Goal: Task Accomplishment & Management: Manage account settings

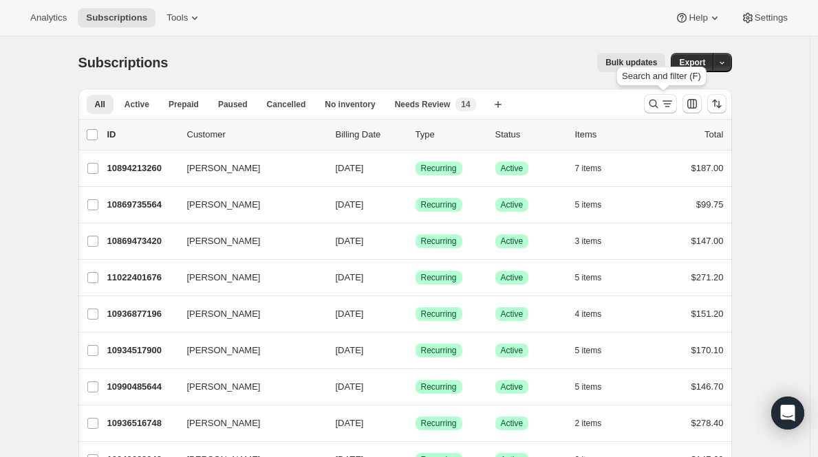
click at [658, 100] on icon "Search and filter results" at bounding box center [654, 104] width 14 height 14
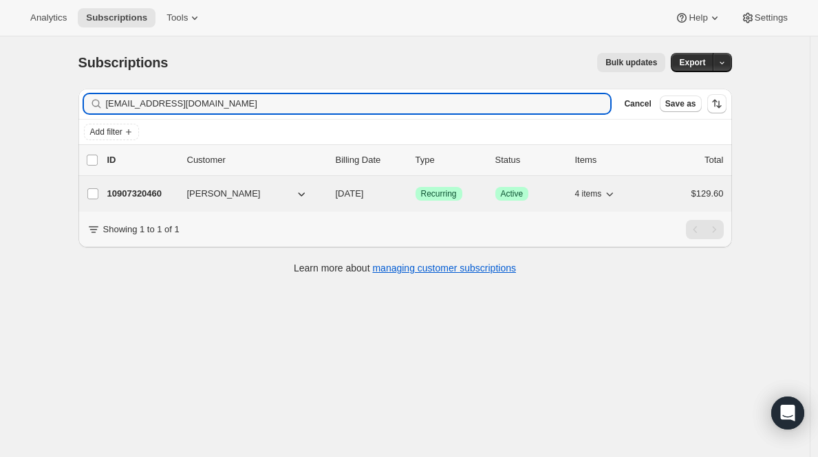
type input "trinh_tika31@yahoo.com"
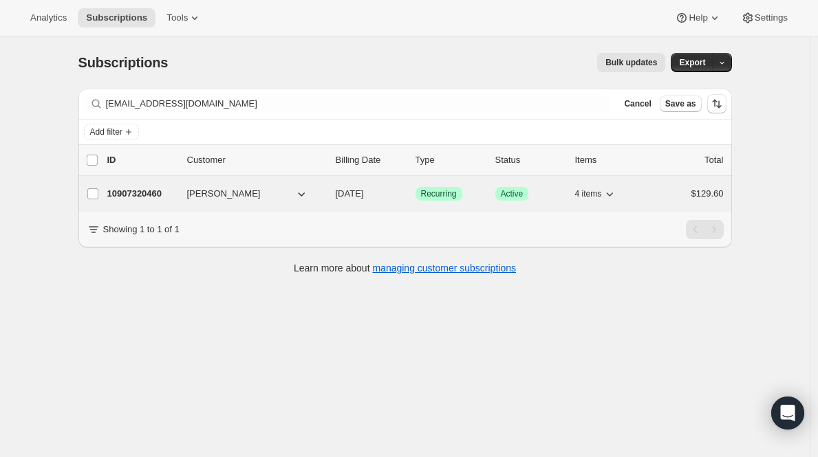
click at [158, 194] on p "10907320460" at bounding box center [141, 194] width 69 height 14
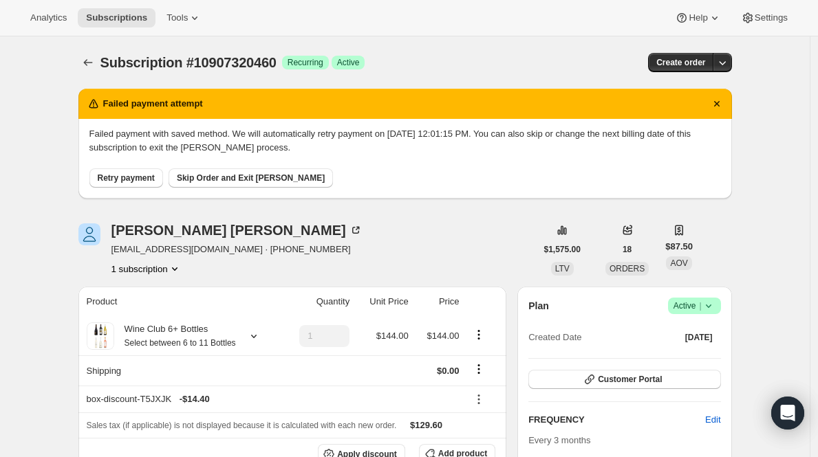
click at [695, 301] on span "Active |" at bounding box center [694, 306] width 42 height 14
click at [667, 358] on span "Cancel subscription" at bounding box center [694, 357] width 78 height 10
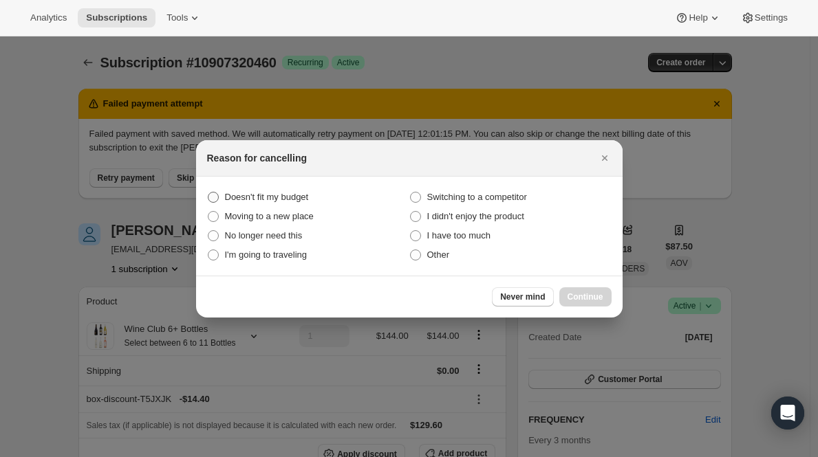
click at [266, 200] on span "Doesn't fit my budget" at bounding box center [267, 197] width 84 height 10
click at [208, 193] on budget "Doesn't fit my budget" at bounding box center [208, 192] width 1 height 1
radio budget "true"
click at [573, 294] on span "Continue" at bounding box center [586, 297] width 36 height 11
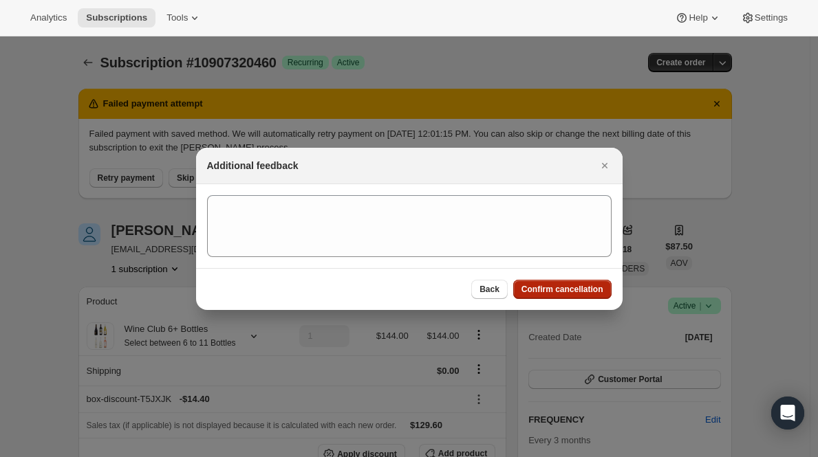
click at [573, 294] on span "Confirm cancellation" at bounding box center [562, 289] width 82 height 11
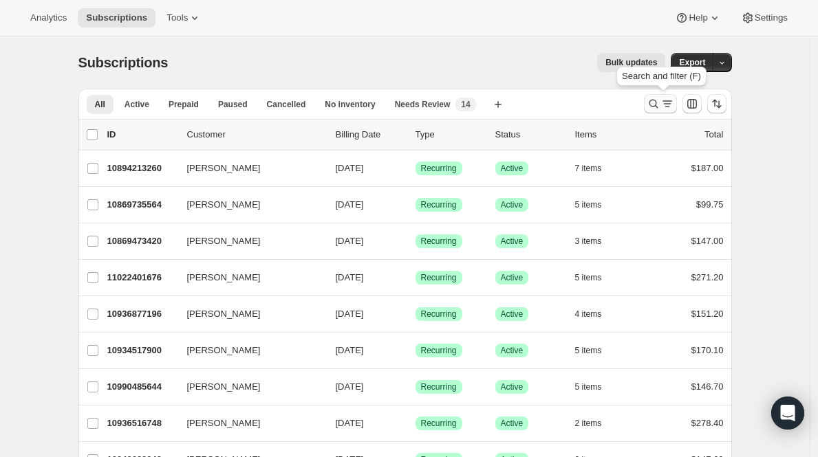
click at [653, 100] on icon "Search and filter results" at bounding box center [654, 104] width 14 height 14
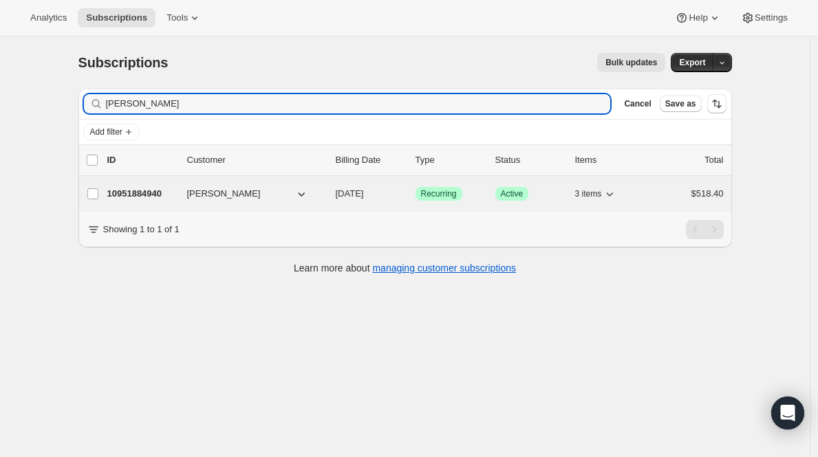
type input "[PERSON_NAME]"
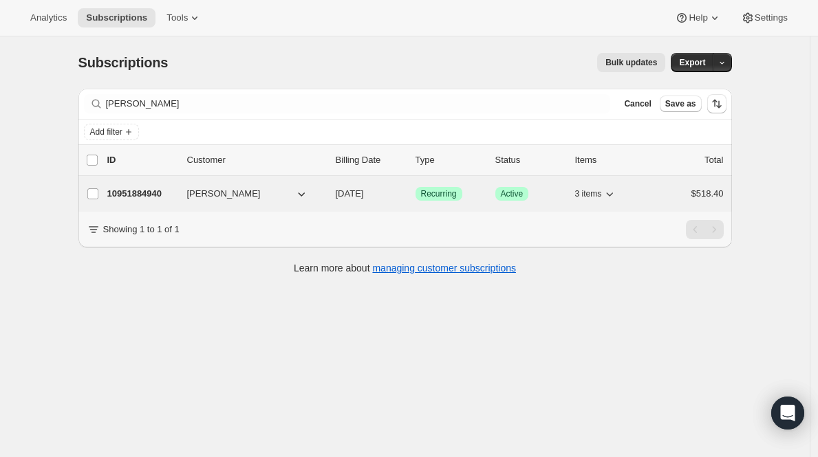
click at [132, 198] on p "10951884940" at bounding box center [141, 194] width 69 height 14
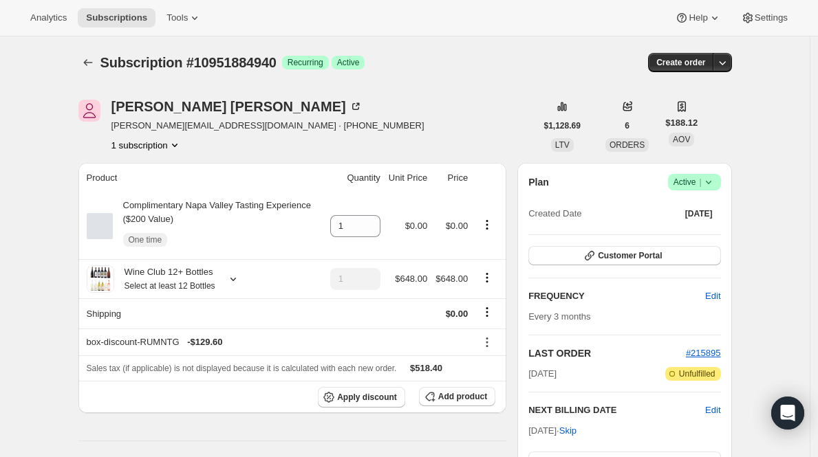
click at [687, 188] on span "Active |" at bounding box center [694, 182] width 42 height 14
click at [686, 237] on span "Cancel subscription" at bounding box center [694, 233] width 78 height 10
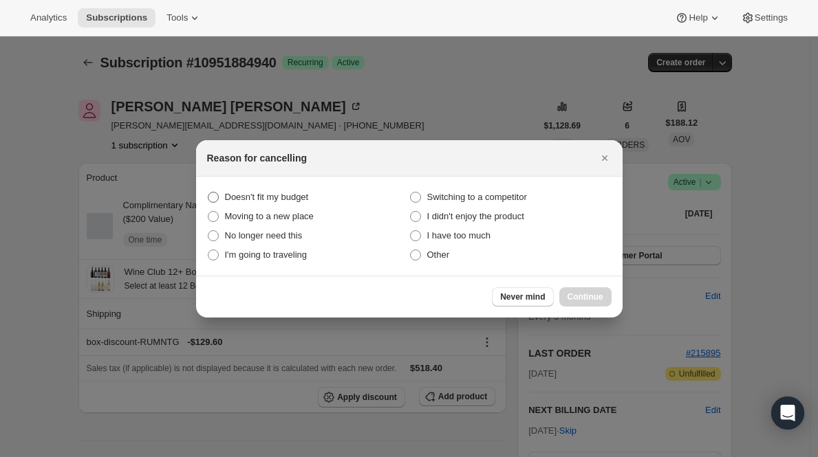
click at [285, 197] on span "Doesn't fit my budget" at bounding box center [267, 197] width 84 height 10
click at [208, 193] on budget "Doesn't fit my budget" at bounding box center [208, 192] width 1 height 1
radio budget "true"
click at [575, 289] on button "Continue" at bounding box center [585, 297] width 52 height 19
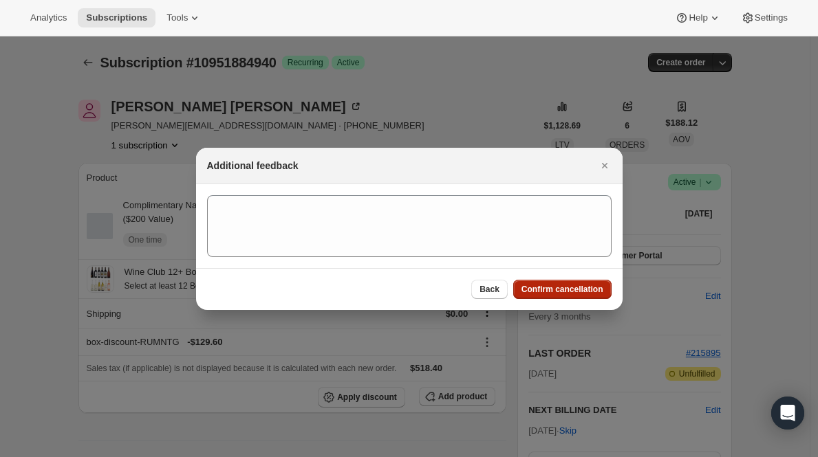
click at [576, 292] on span "Confirm cancellation" at bounding box center [562, 289] width 82 height 11
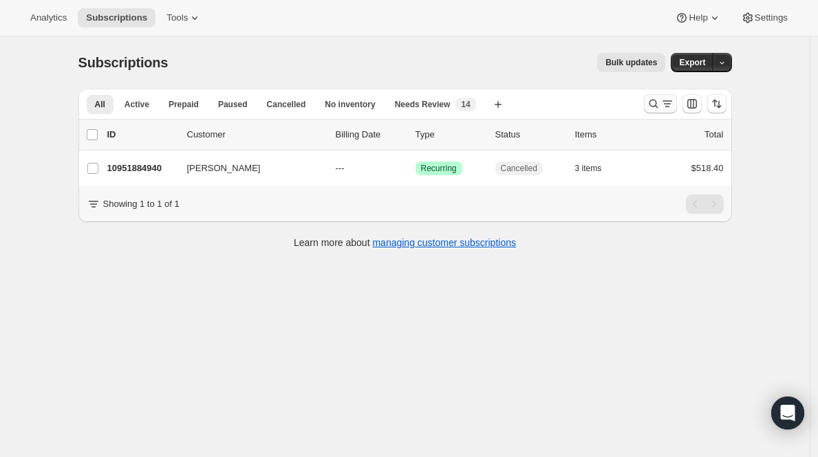
drag, startPoint x: 655, startPoint y: 104, endPoint x: 647, endPoint y: 104, distance: 7.6
click at [647, 104] on button "Search and filter results" at bounding box center [660, 103] width 33 height 19
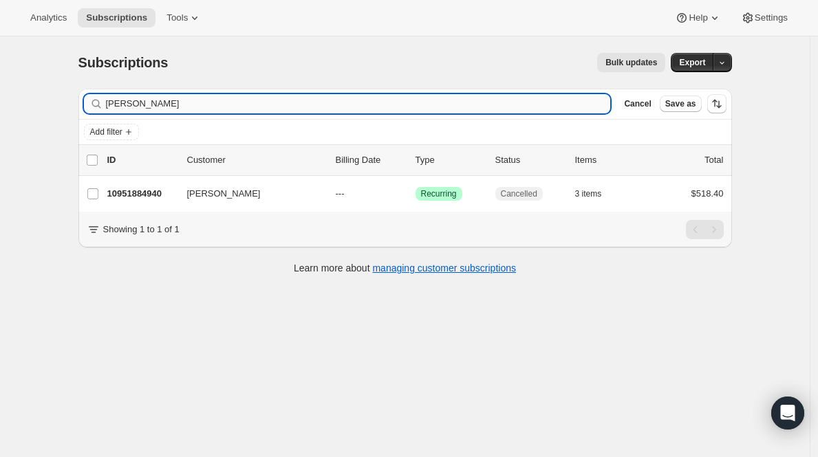
click at [280, 102] on input "[PERSON_NAME]" at bounding box center [358, 103] width 505 height 19
click at [280, 102] on input "[PERSON_NAME] [PERSON_NAME][EMAIL_ADDRESS][DOMAIN_NAME]" at bounding box center [358, 103] width 505 height 19
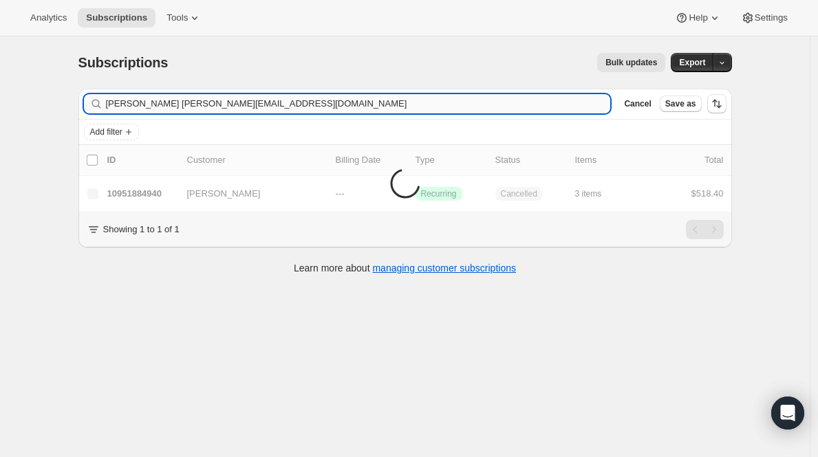
click at [280, 102] on input "[PERSON_NAME] [PERSON_NAME][EMAIL_ADDRESS][DOMAIN_NAME]" at bounding box center [358, 103] width 505 height 19
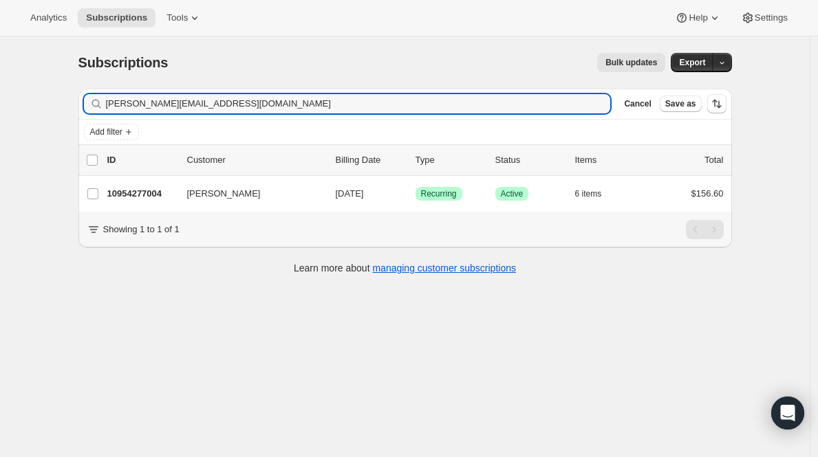
scroll to position [36, 0]
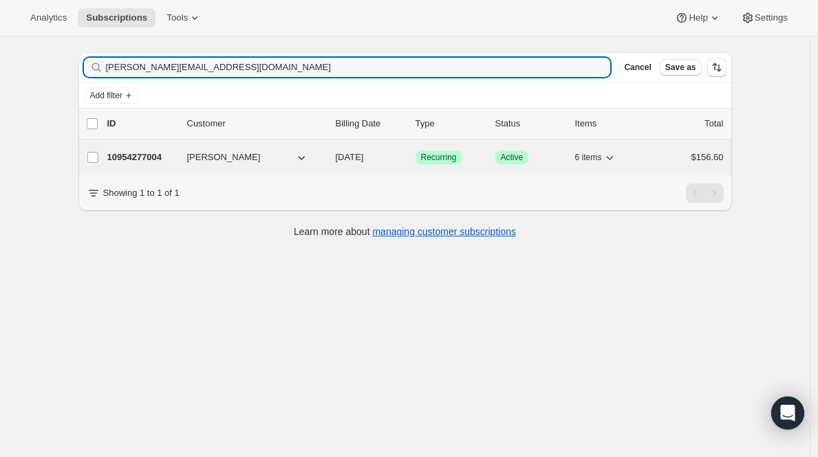
type input "[PERSON_NAME][EMAIL_ADDRESS][DOMAIN_NAME]"
click at [239, 153] on span "[PERSON_NAME]" at bounding box center [224, 158] width 74 height 14
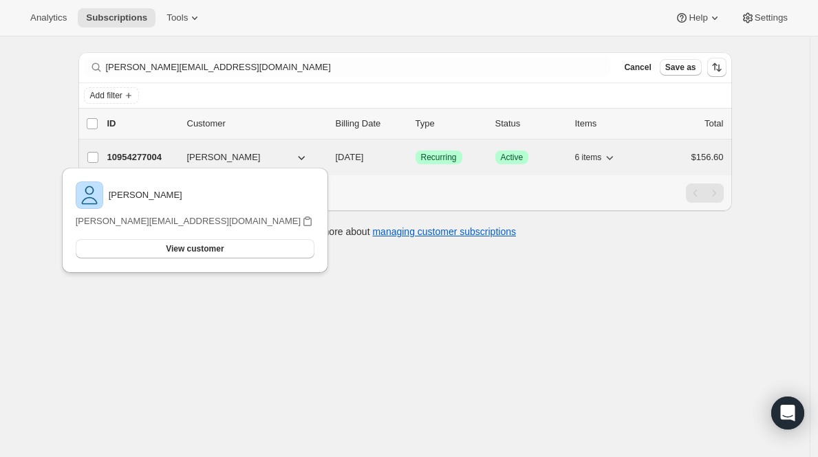
click at [129, 166] on div "10954277004 [PERSON_NAME] [DATE] Success Recurring Success Active 6 items $156.…" at bounding box center [415, 157] width 616 height 19
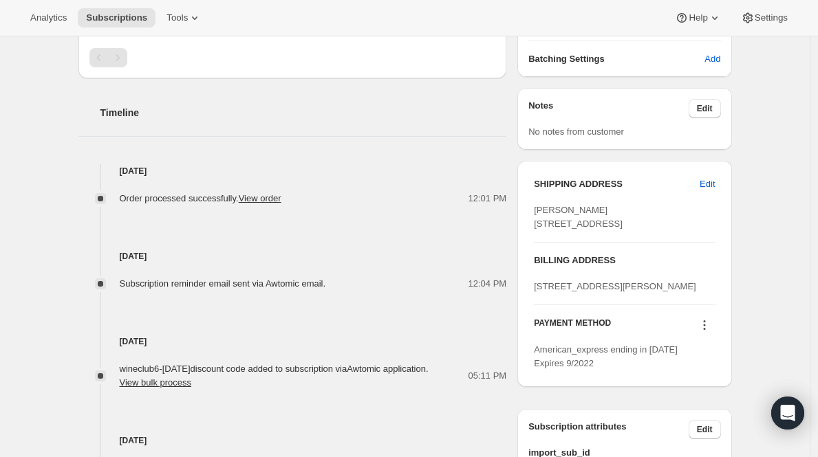
scroll to position [443, 0]
